Goal: Information Seeking & Learning: Learn about a topic

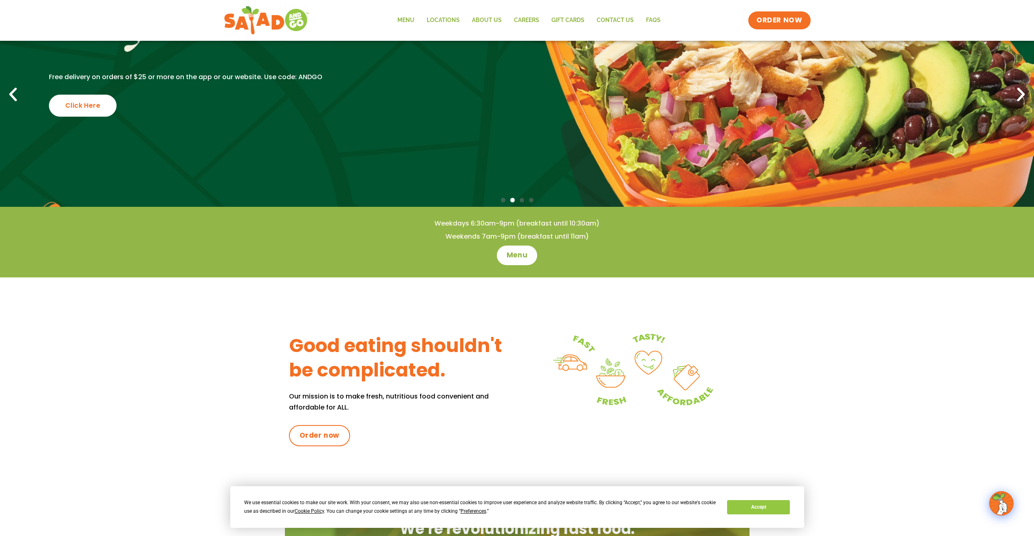
scroll to position [82, 0]
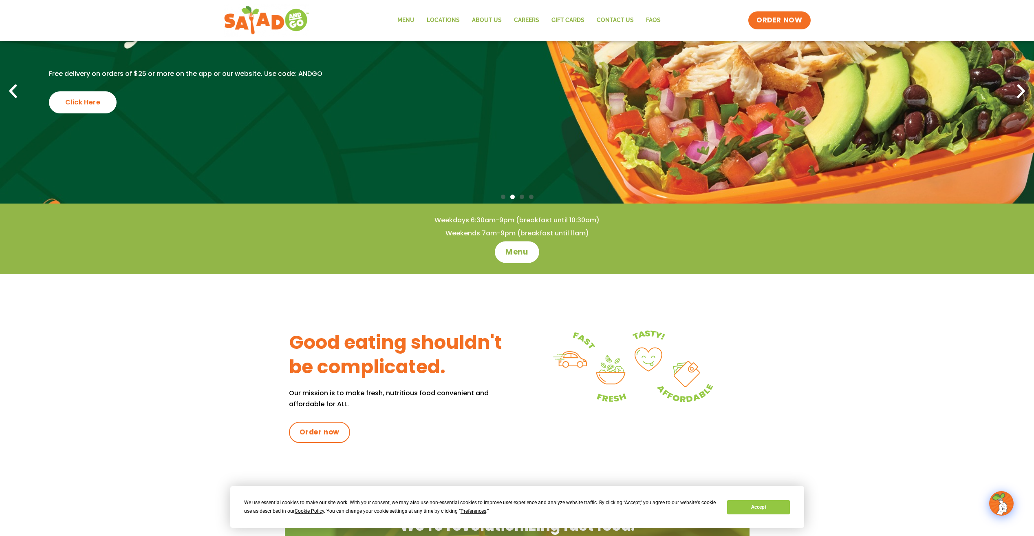
click at [516, 247] on span "Menu" at bounding box center [517, 252] width 23 height 11
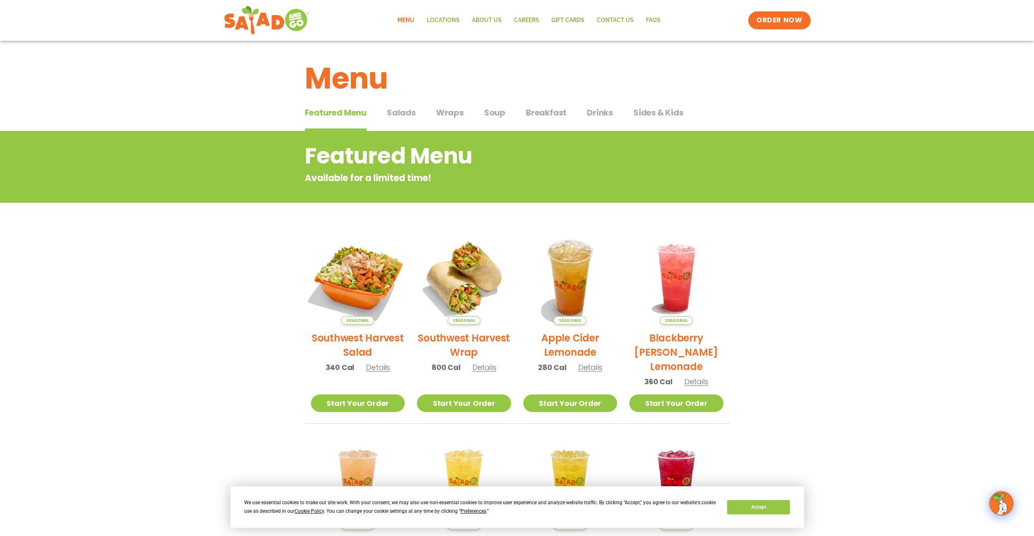
click at [353, 279] on img at bounding box center [358, 277] width 110 height 110
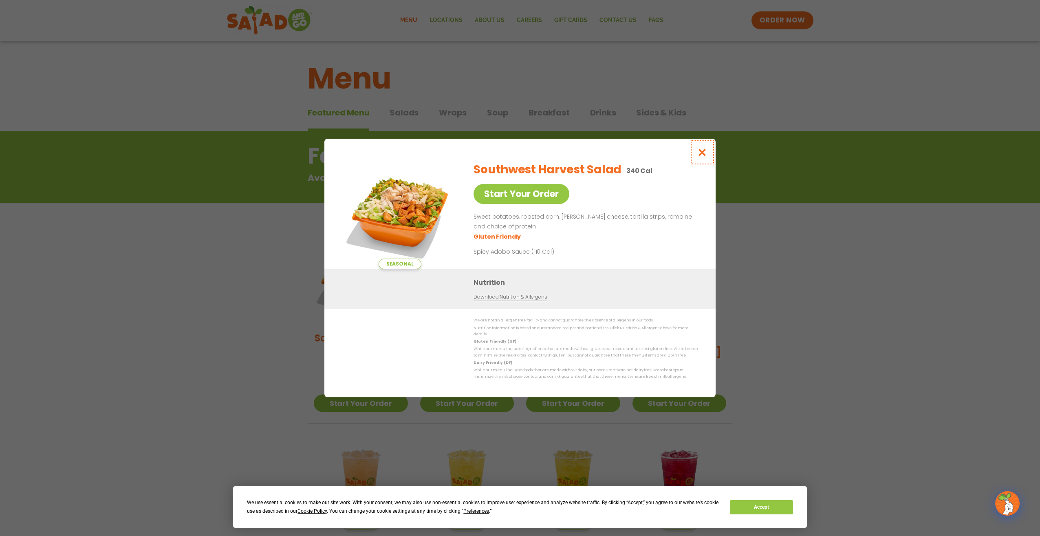
click at [702, 155] on icon "Close modal" at bounding box center [703, 152] width 10 height 9
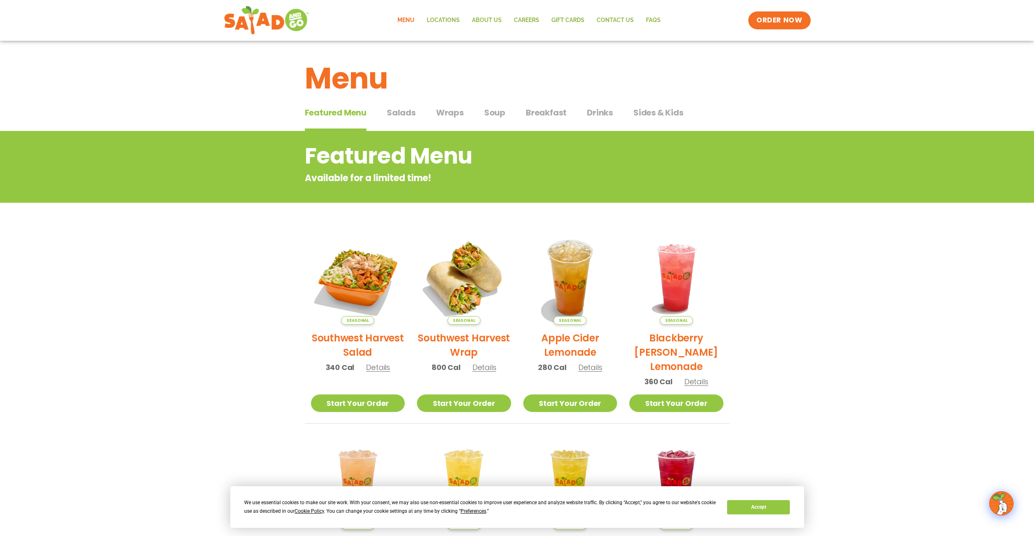
click at [400, 110] on span "Salads" at bounding box center [401, 112] width 29 height 12
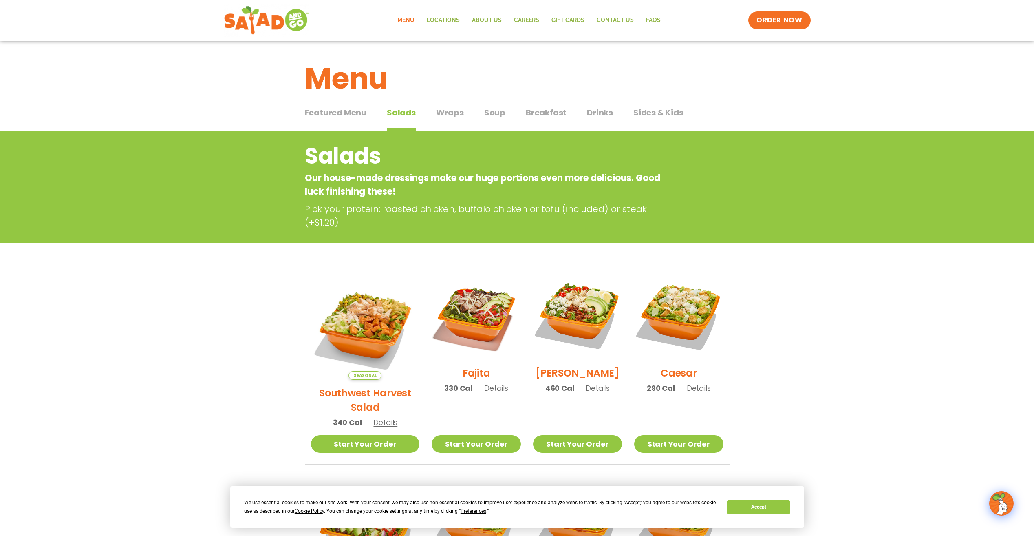
click at [353, 386] on h2 "Southwest Harvest Salad" at bounding box center [365, 400] width 109 height 29
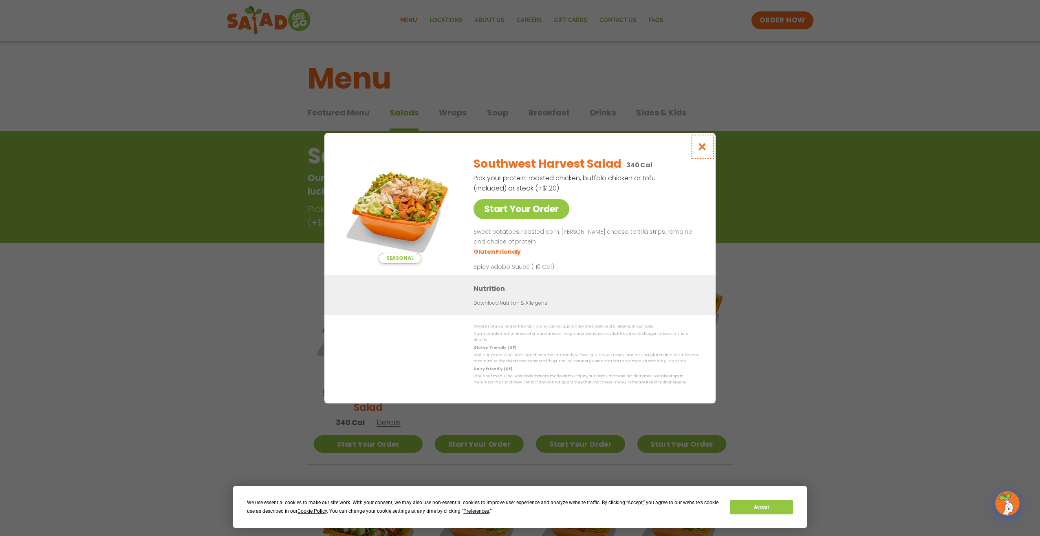
click at [701, 148] on icon "Close modal" at bounding box center [703, 146] width 10 height 9
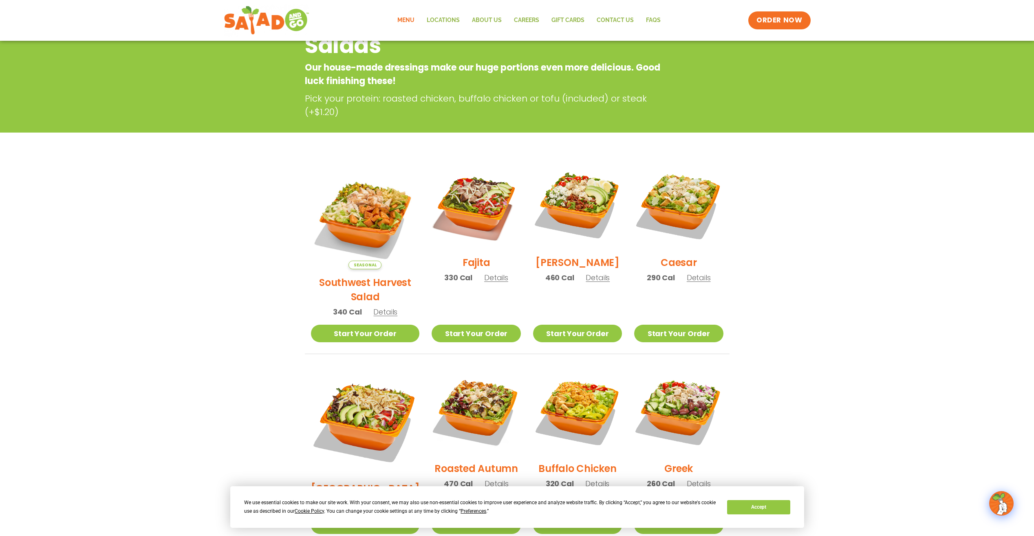
scroll to position [131, 0]
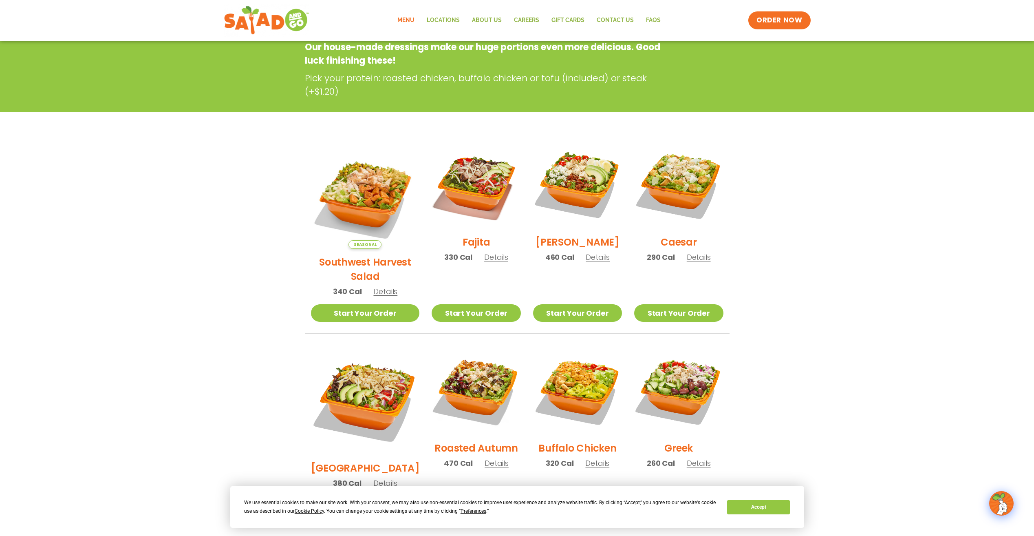
click at [464, 244] on h2 "Fajita" at bounding box center [477, 242] width 28 height 14
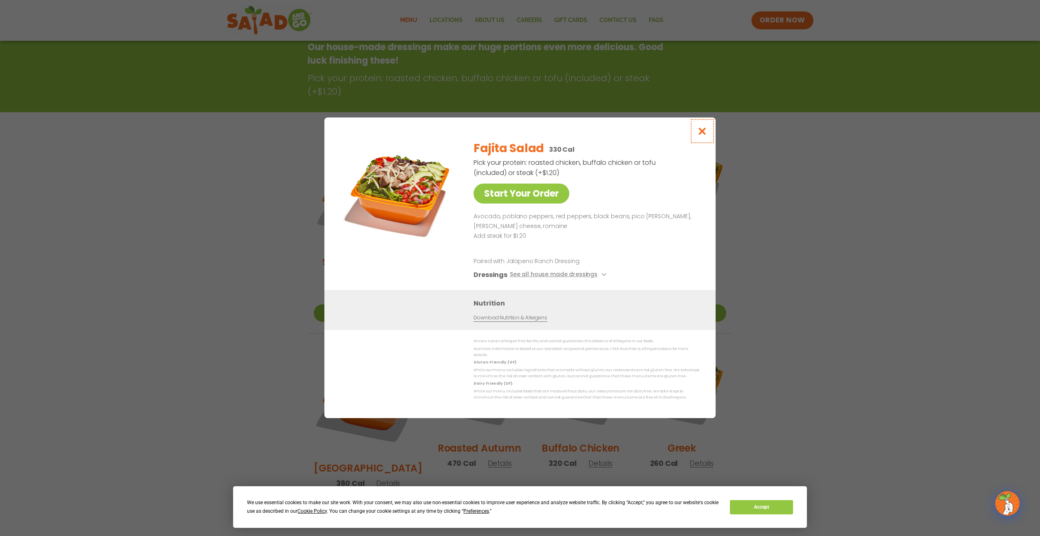
click at [703, 134] on icon "Close modal" at bounding box center [703, 131] width 10 height 9
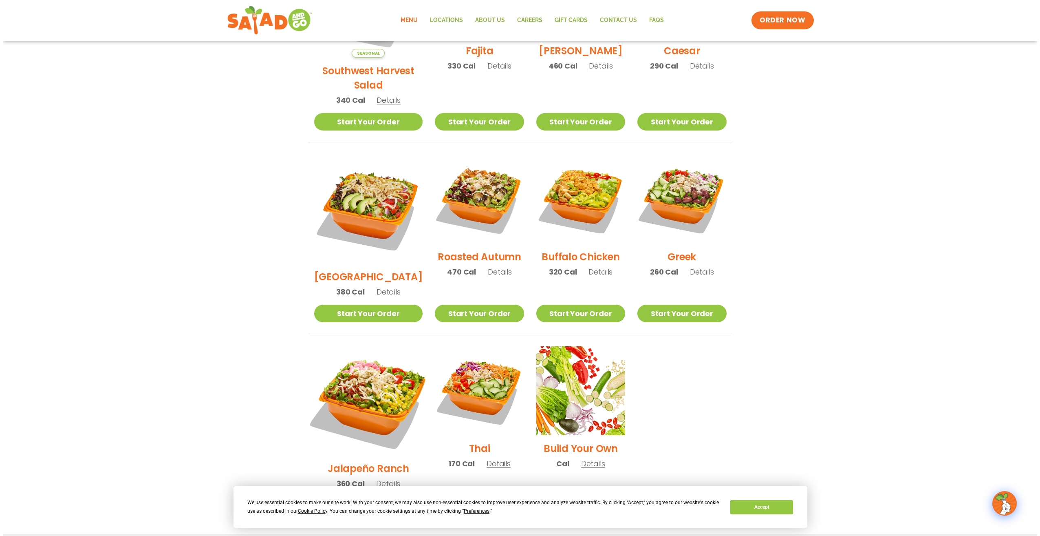
scroll to position [416, 0]
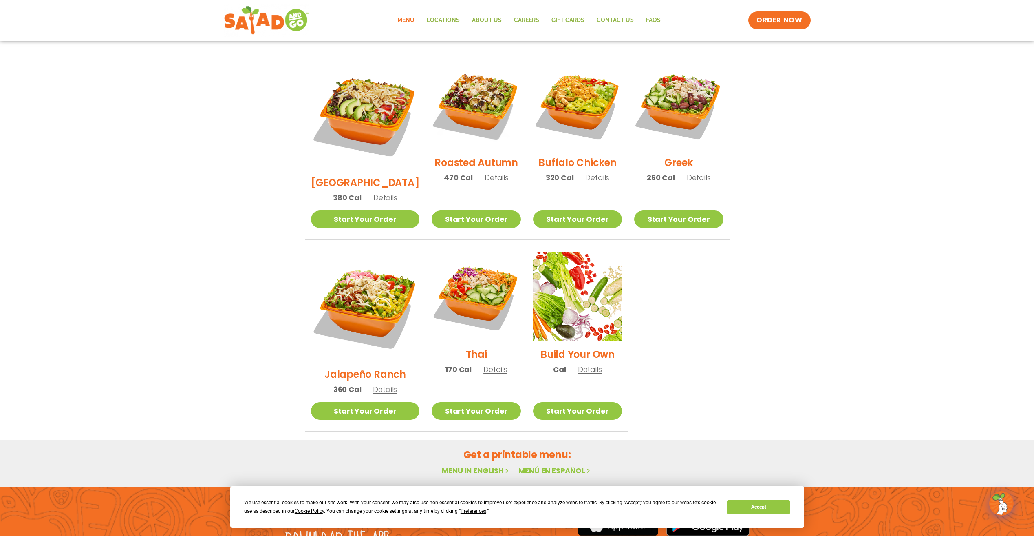
click at [570, 155] on h2 "Buffalo Chicken" at bounding box center [578, 162] width 78 height 14
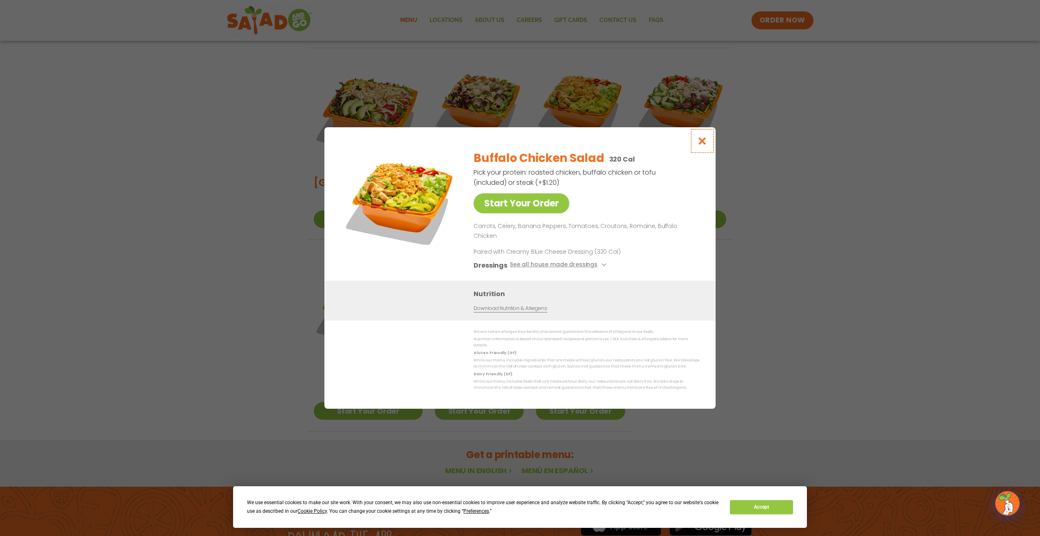
click at [702, 145] on icon "Close modal" at bounding box center [703, 141] width 10 height 9
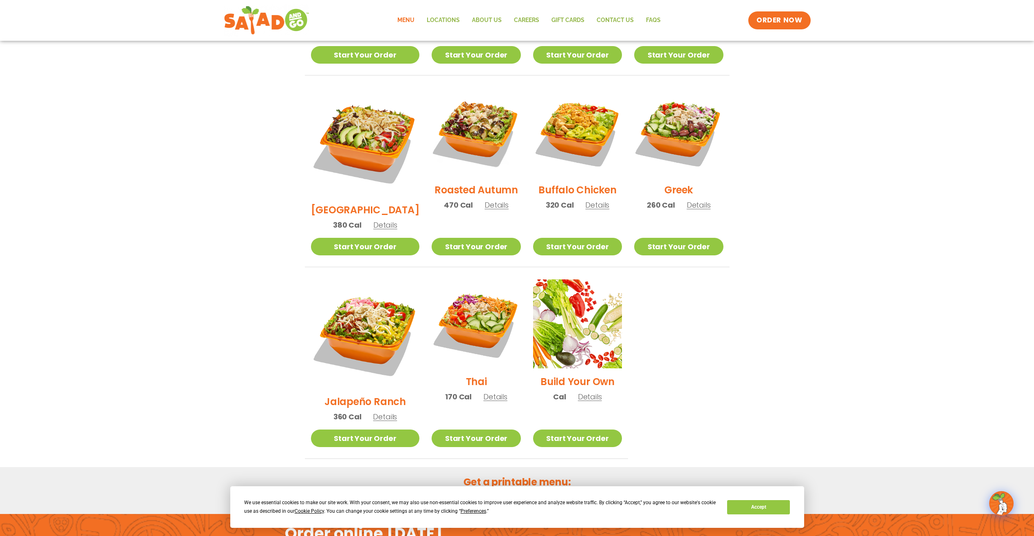
scroll to position [390, 0]
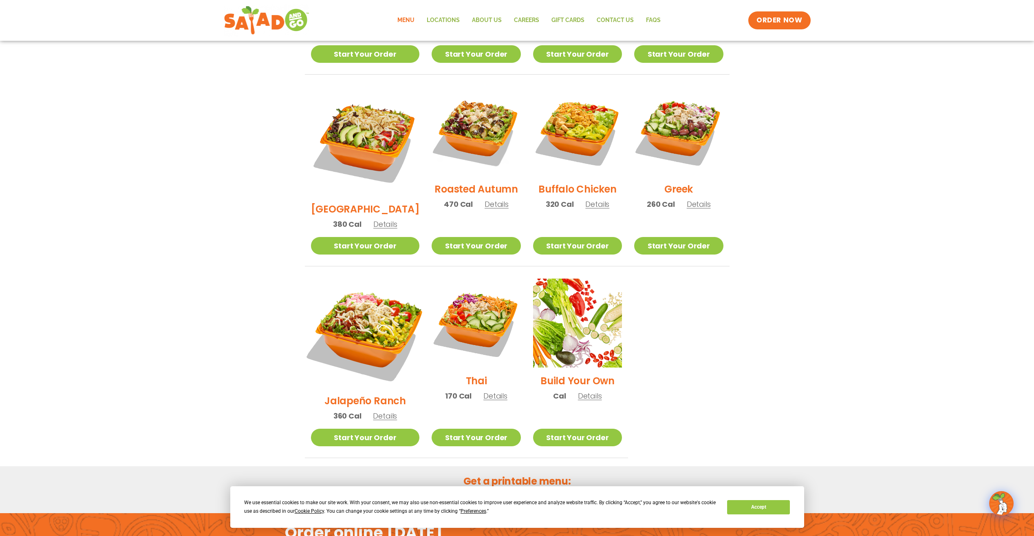
click at [360, 292] on img at bounding box center [365, 333] width 128 height 128
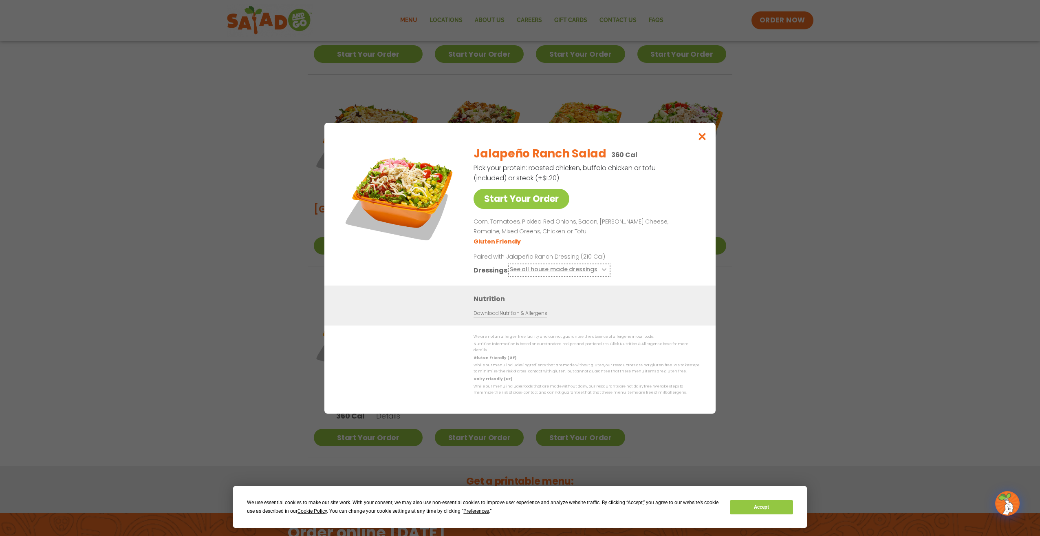
click at [525, 272] on button "See all house made dressings" at bounding box center [559, 270] width 99 height 10
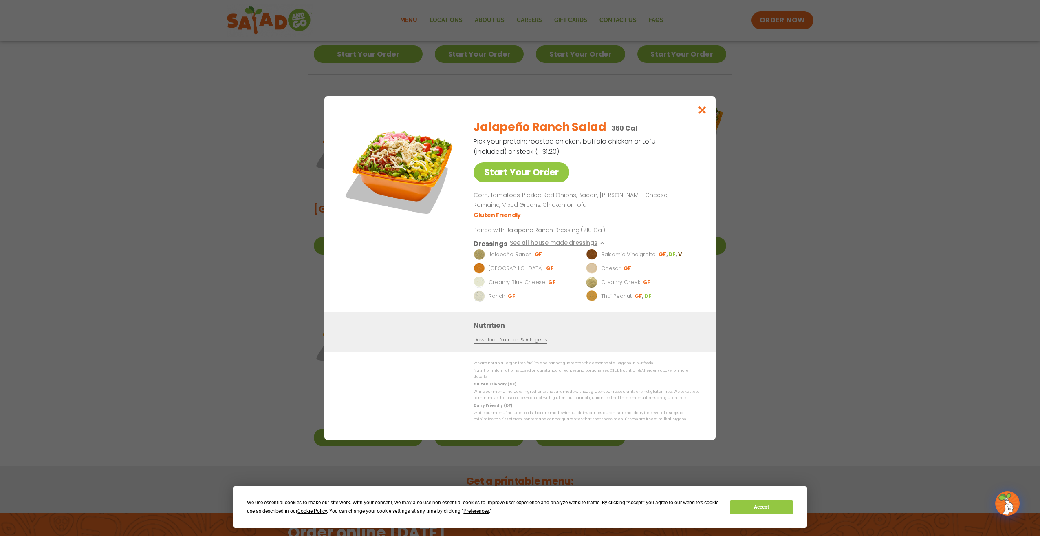
click at [560, 210] on p "Corn, Tomatoes, Pickled Red Onions, Bacon, [PERSON_NAME] Cheese, Romaine, Mixed…" at bounding box center [585, 200] width 223 height 20
click at [702, 112] on icon "Close modal" at bounding box center [703, 110] width 10 height 9
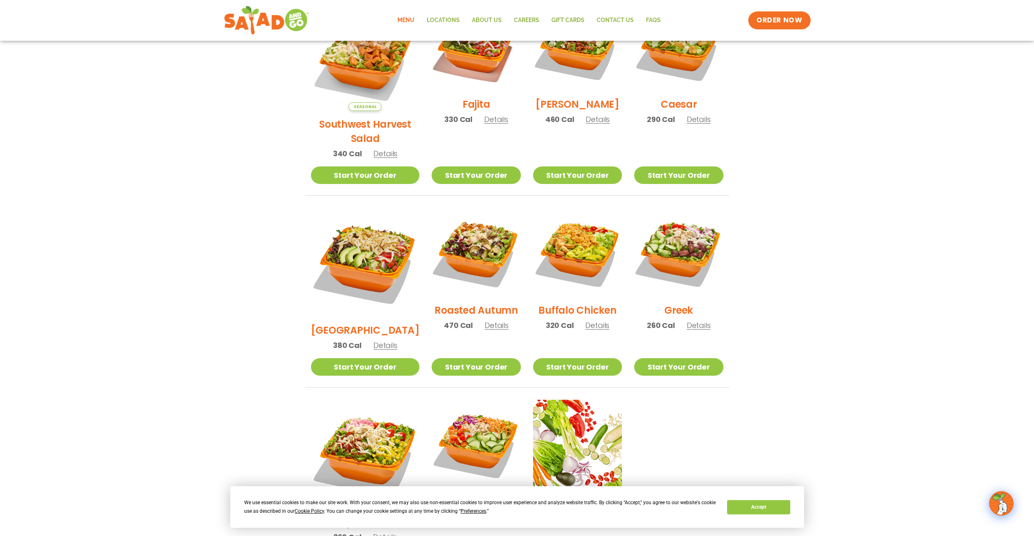
scroll to position [267, 0]
